Goal: Transaction & Acquisition: Purchase product/service

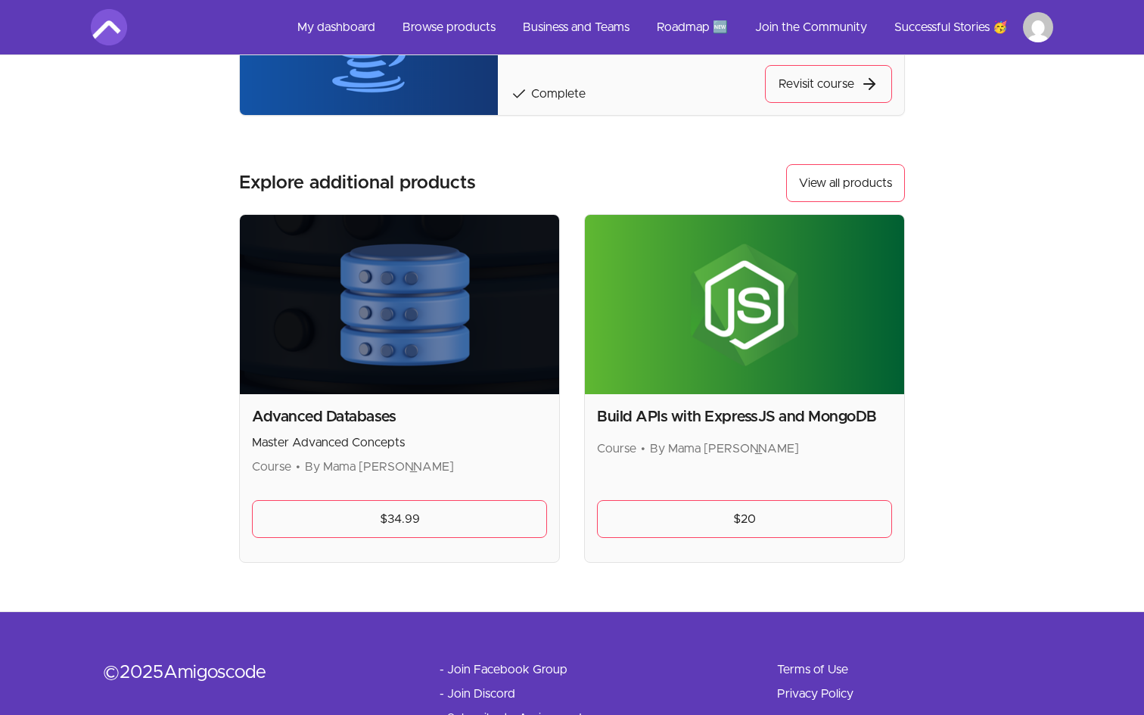
scroll to position [1032, 0]
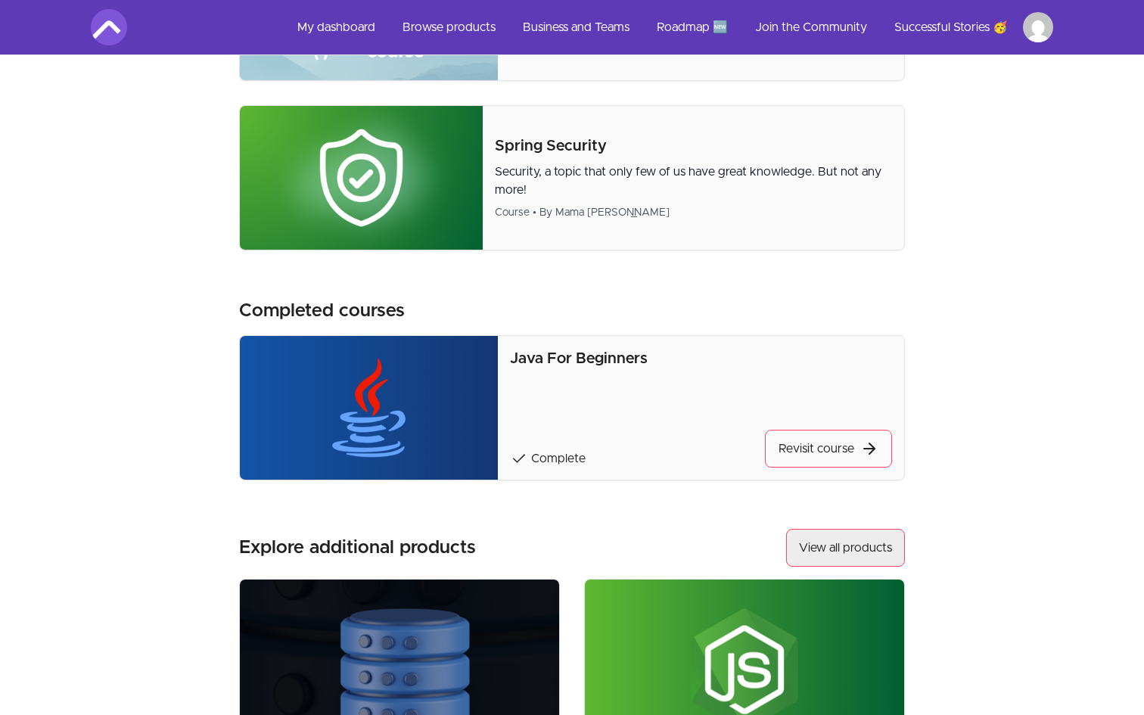
click at [836, 537] on link "View all products" at bounding box center [845, 548] width 119 height 38
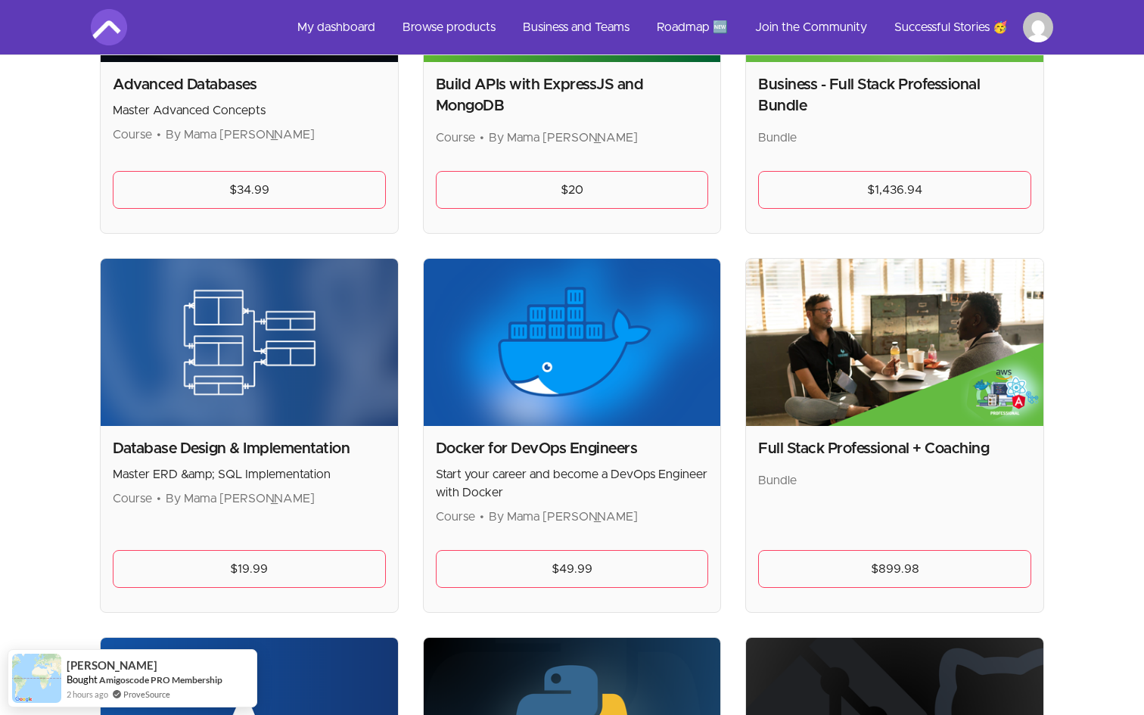
scroll to position [489, 0]
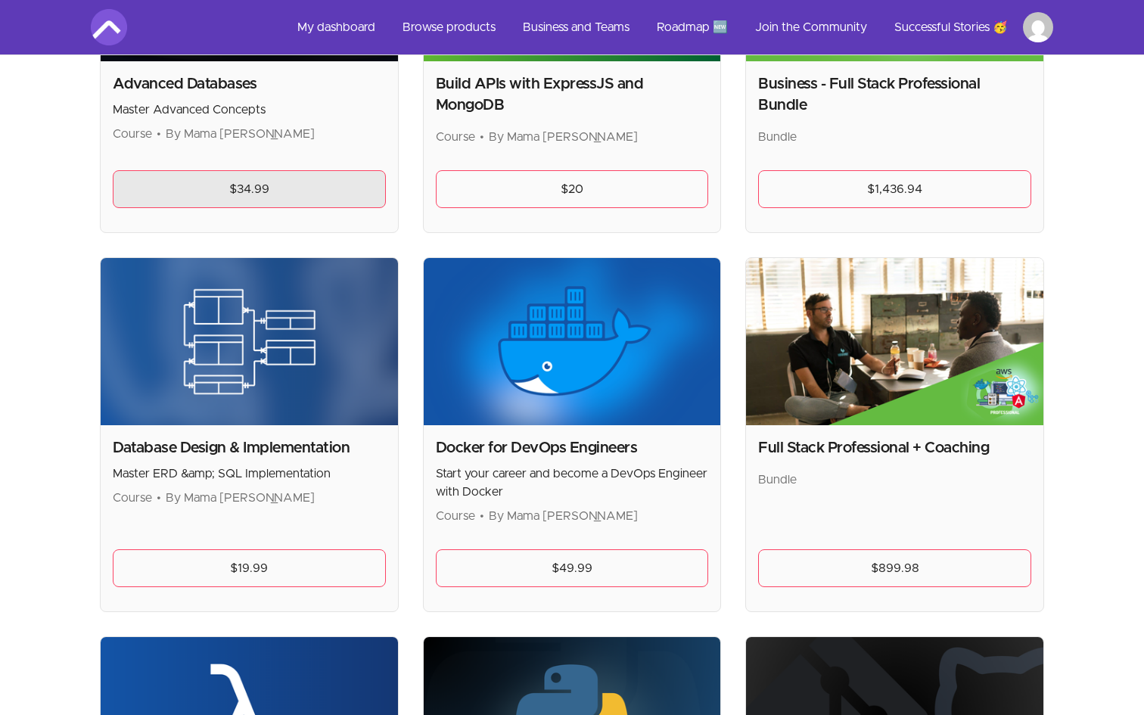
click at [275, 194] on link "$34.99" at bounding box center [249, 189] width 273 height 38
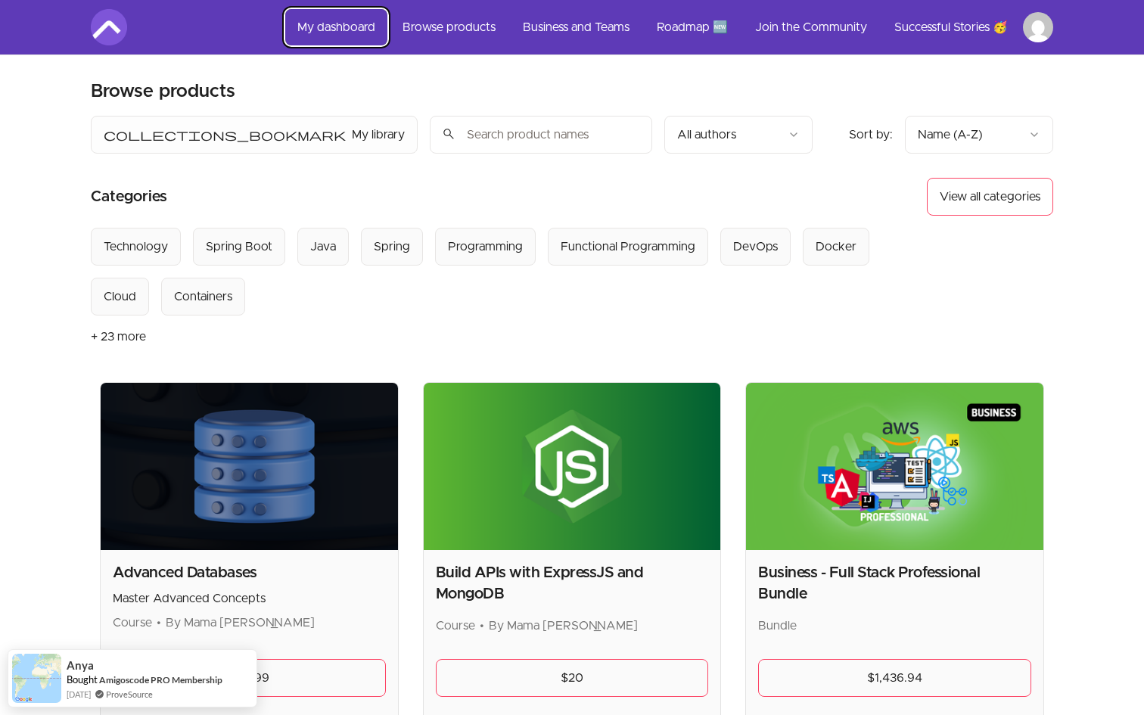
click at [335, 27] on link "My dashboard" at bounding box center [336, 27] width 102 height 36
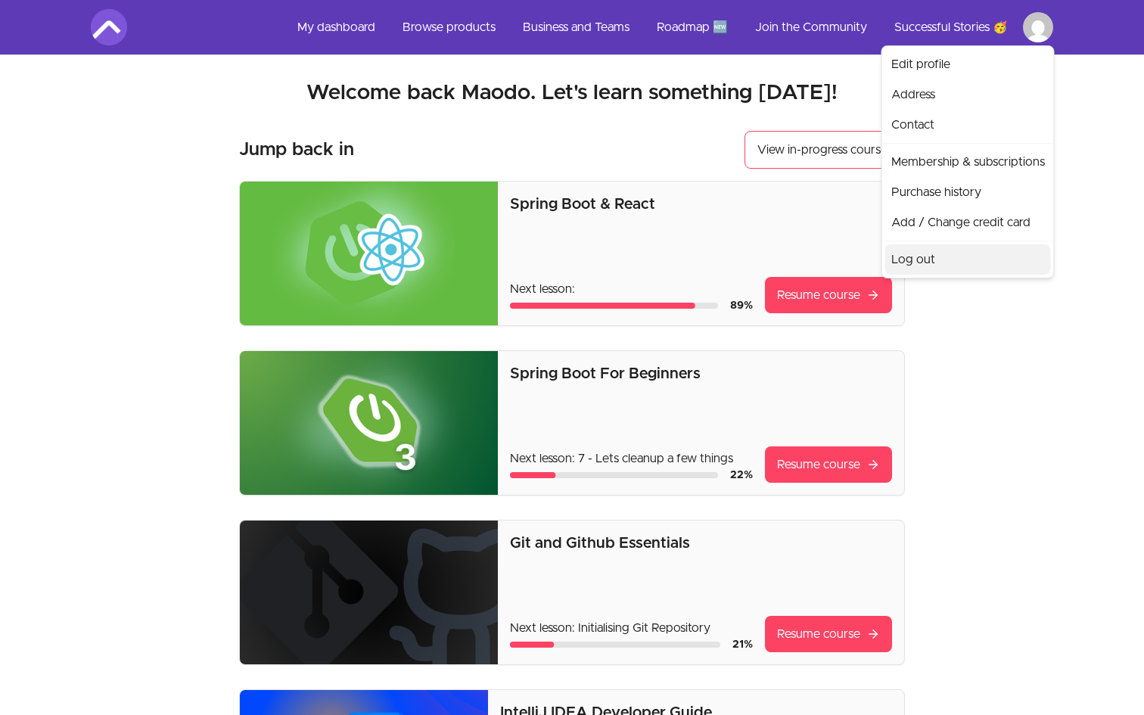
click at [926, 256] on link "Log out" at bounding box center [968, 259] width 166 height 30
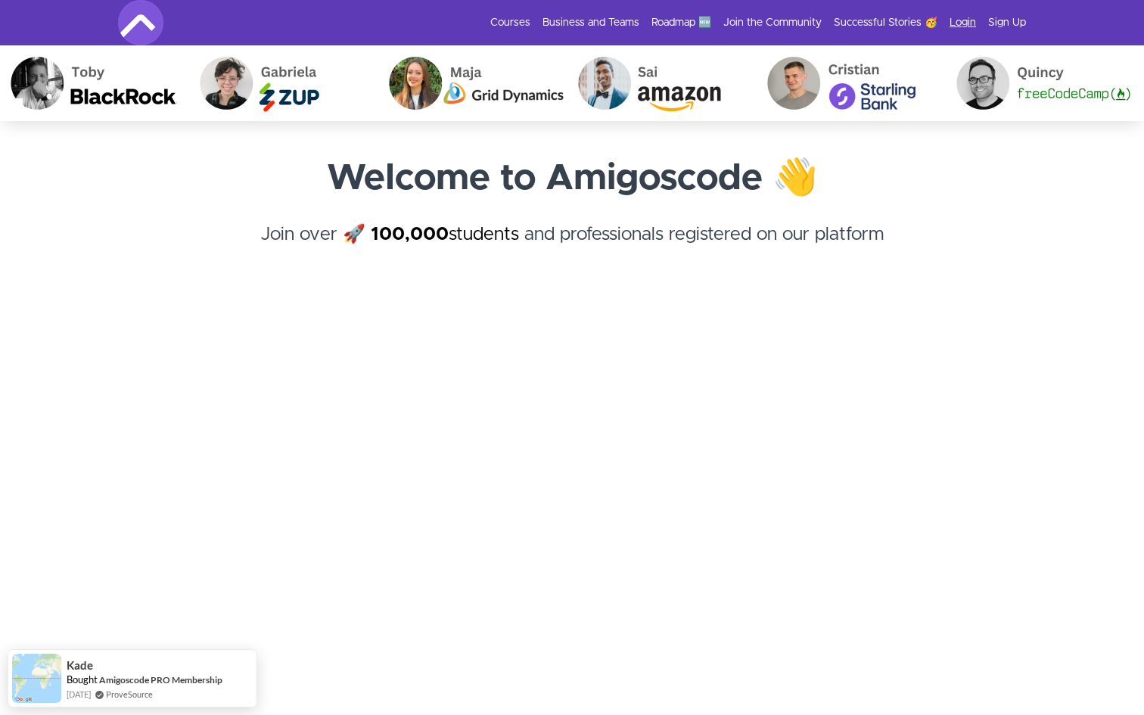
click at [967, 17] on link "Login" at bounding box center [962, 22] width 26 height 15
click at [960, 26] on link "Login" at bounding box center [962, 22] width 26 height 15
